Goal: Task Accomplishment & Management: Manage account settings

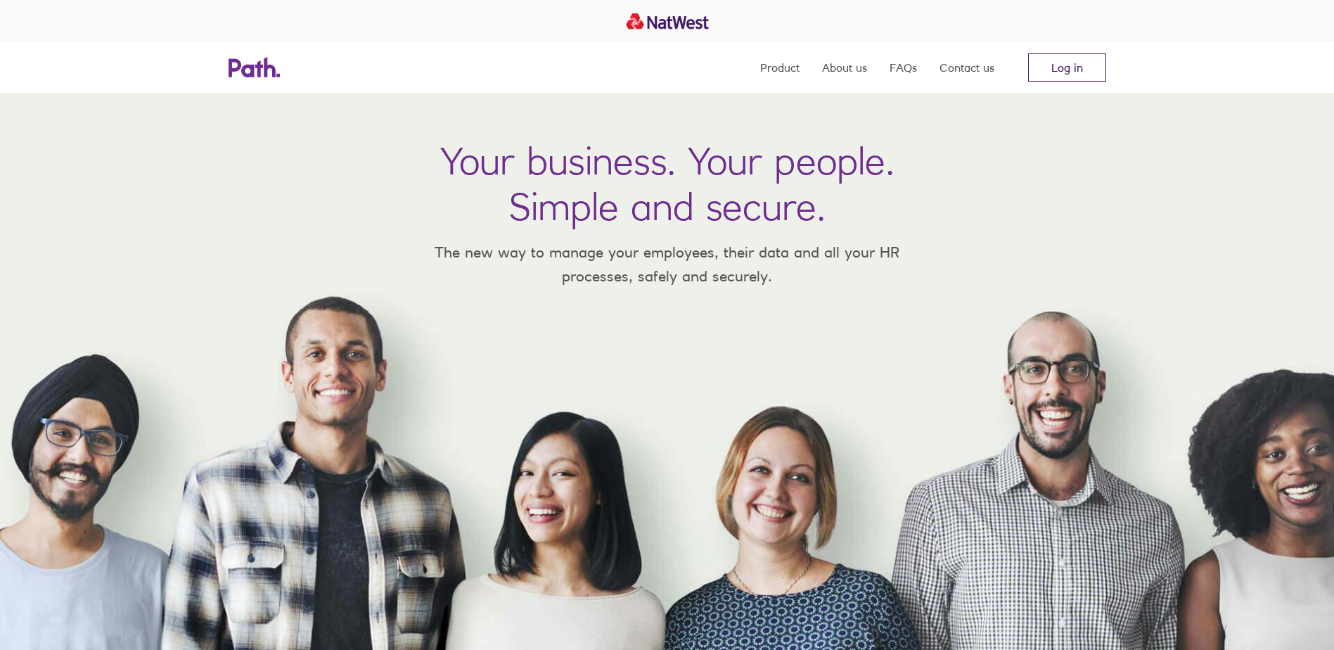
click at [1085, 57] on link "Log in" at bounding box center [1067, 67] width 78 height 28
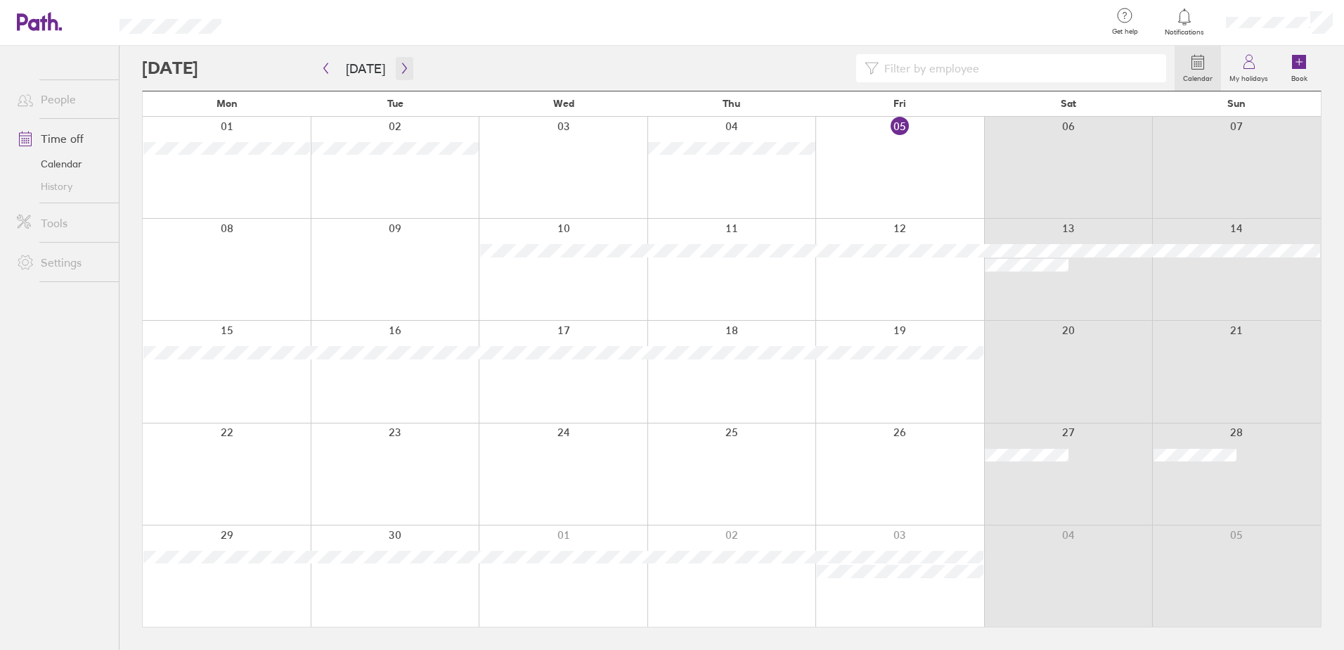
click at [399, 72] on icon "button" at bounding box center [404, 68] width 11 height 11
click at [322, 64] on icon "button" at bounding box center [326, 68] width 11 height 11
click at [404, 70] on icon "button" at bounding box center [404, 68] width 11 height 11
